Goal: Task Accomplishment & Management: Manage account settings

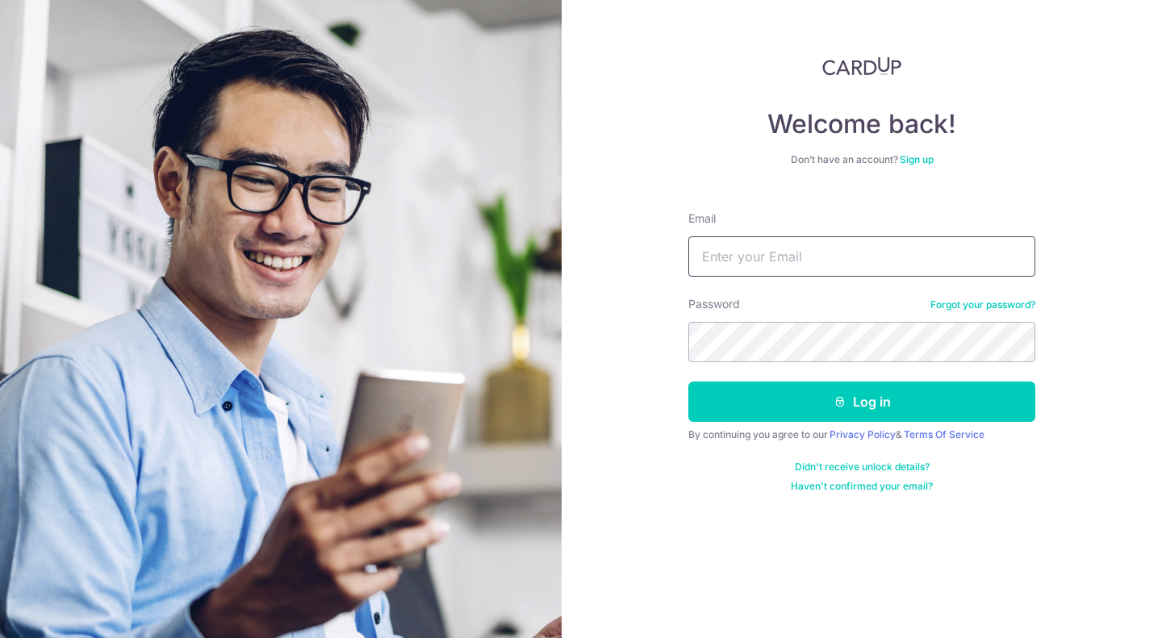
click at [802, 261] on input "Email" at bounding box center [861, 256] width 347 height 40
click at [810, 249] on input "Email" at bounding box center [861, 256] width 347 height 40
type input "[EMAIL_ADDRESS][DOMAIN_NAME]"
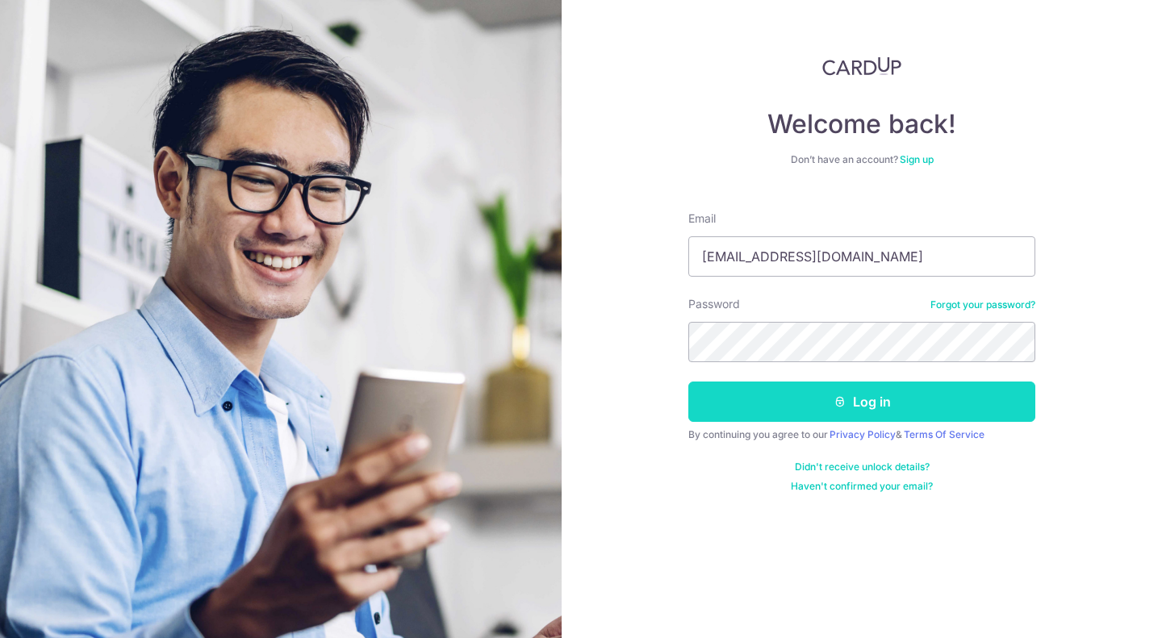
click at [825, 402] on button "Log in" at bounding box center [861, 402] width 347 height 40
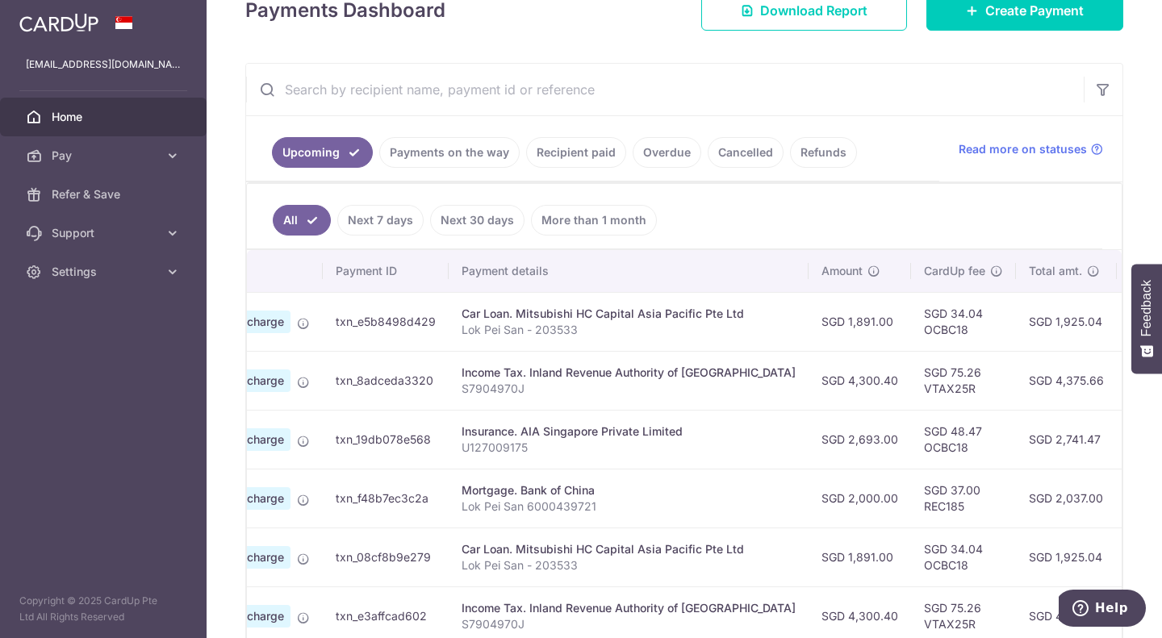
scroll to position [249, 0]
